Goal: Task Accomplishment & Management: Complete application form

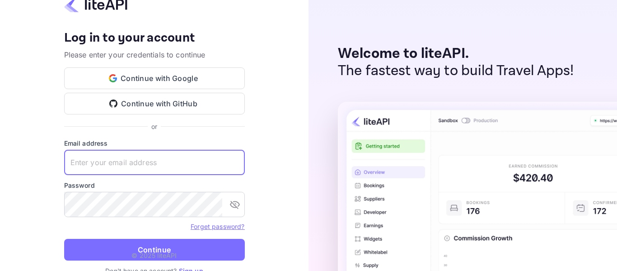
click at [187, 158] on input "text" at bounding box center [154, 162] width 181 height 25
paste input "[EMAIL_ADDRESS][DOMAIN_NAME]"
type input "[EMAIL_ADDRESS][DOMAIN_NAME]"
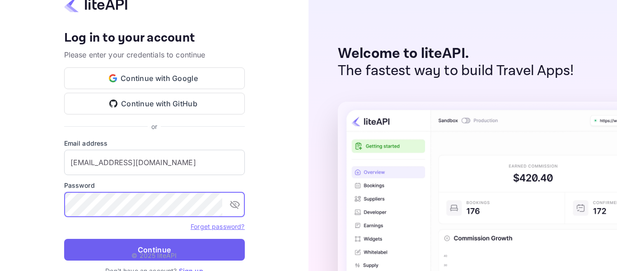
click at [176, 245] on button "Continue" at bounding box center [154, 250] width 181 height 22
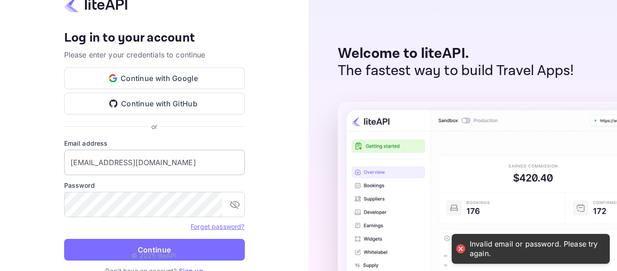
click at [176, 174] on input "[EMAIL_ADDRESS][DOMAIN_NAME]" at bounding box center [154, 162] width 181 height 25
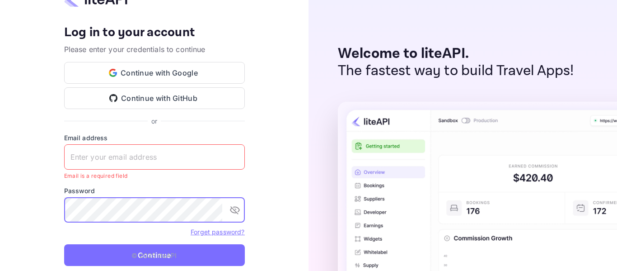
click at [166, 158] on input "text" at bounding box center [154, 156] width 181 height 25
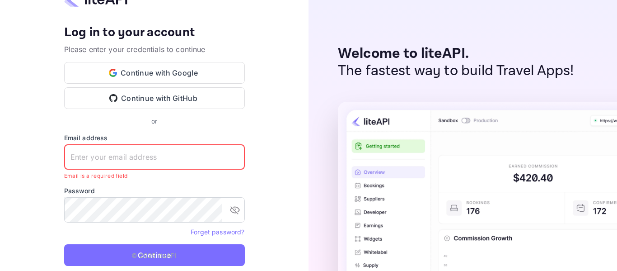
paste input "mailto:Nuitee@2025"
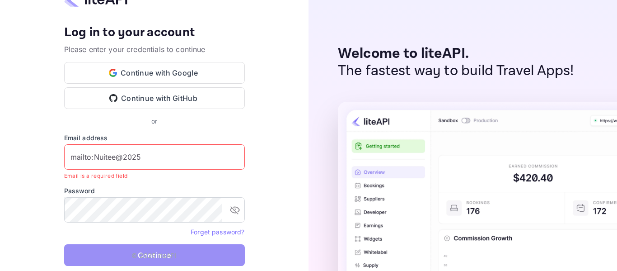
click at [203, 259] on button "Continue" at bounding box center [154, 255] width 181 height 22
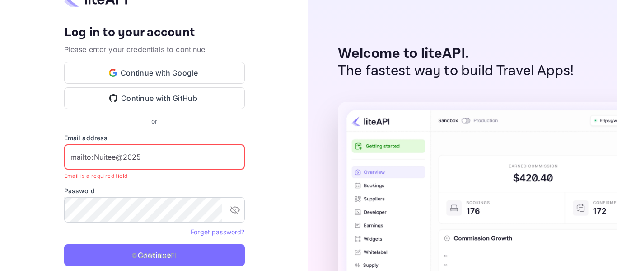
click at [139, 157] on input "mailto:Nuitee@2025" at bounding box center [154, 156] width 181 height 25
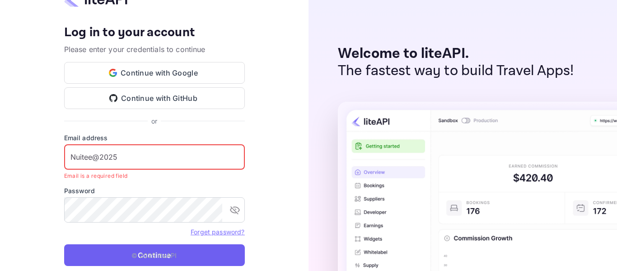
type input "Nuitee@2025"
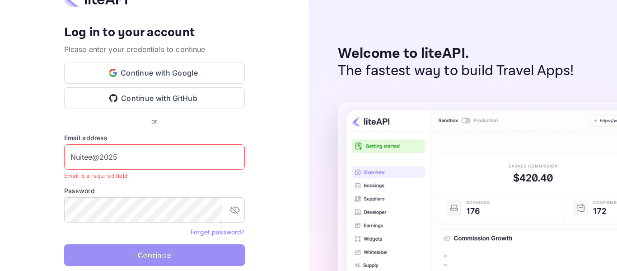
click at [219, 258] on button "Continue" at bounding box center [154, 255] width 181 height 22
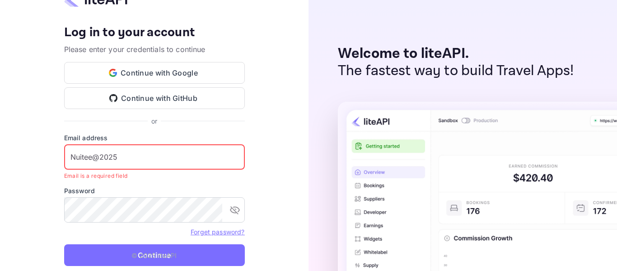
click at [130, 162] on input "Nuitee@2025" at bounding box center [154, 156] width 181 height 25
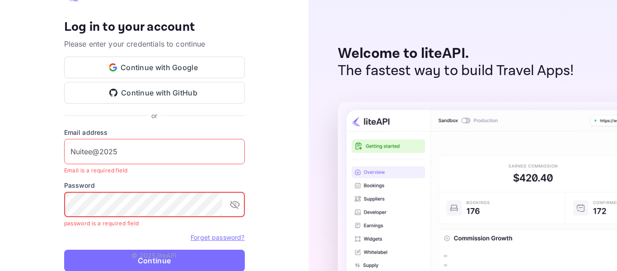
click at [157, 153] on input "Nuitee@2025" at bounding box center [154, 151] width 181 height 25
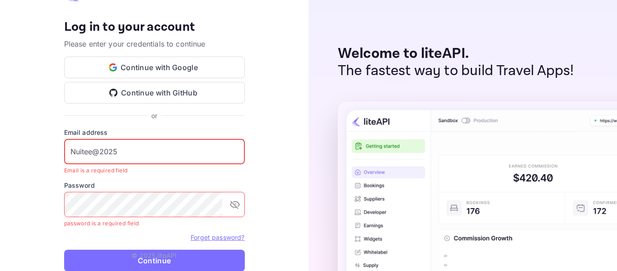
click at [299, 146] on div "Your account has been created successfully, a confirmation link has been sent t…" at bounding box center [154, 135] width 309 height 271
click at [164, 149] on input "Nuitee@2025" at bounding box center [154, 151] width 181 height 25
click at [167, 154] on input "text" at bounding box center [154, 151] width 181 height 25
paste input "[EMAIL_ADDRESS][DOMAIN_NAME]"
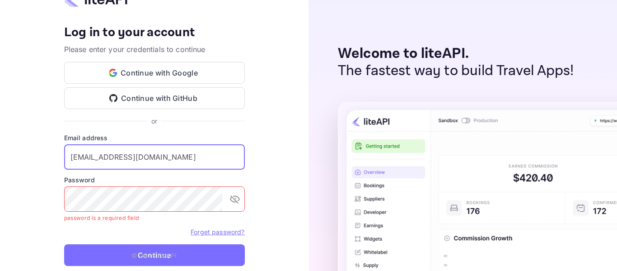
type input "[EMAIL_ADDRESS][DOMAIN_NAME]"
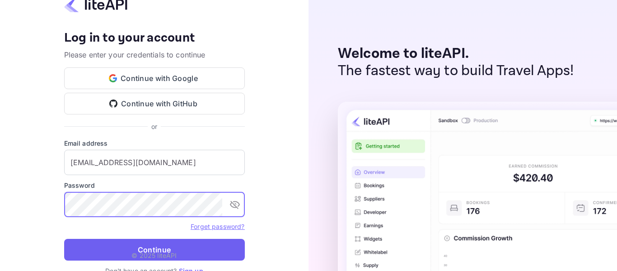
click at [178, 244] on button "Continue" at bounding box center [154, 250] width 181 height 22
